Goal: Task Accomplishment & Management: Manage account settings

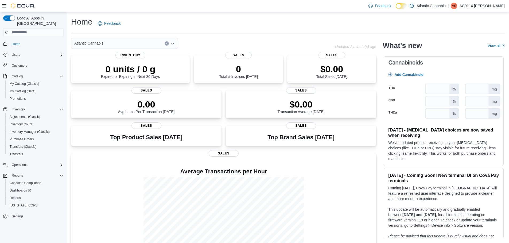
click at [502, 6] on p "AC0114 Spurrell Jay" at bounding box center [481, 6] width 45 height 6
click at [477, 51] on span "Sign Out" at bounding box center [470, 51] width 14 height 5
